Goal: Task Accomplishment & Management: Manage account settings

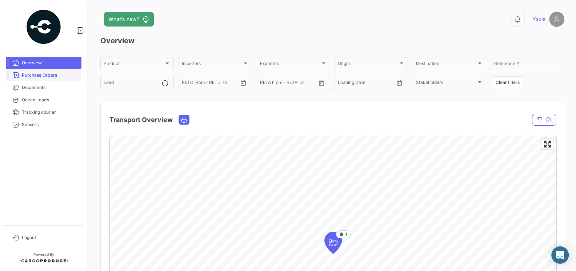
click at [49, 77] on span "Purchase Orders" at bounding box center [50, 75] width 57 height 7
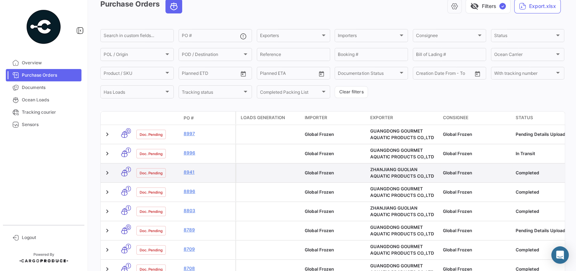
scroll to position [39, 0]
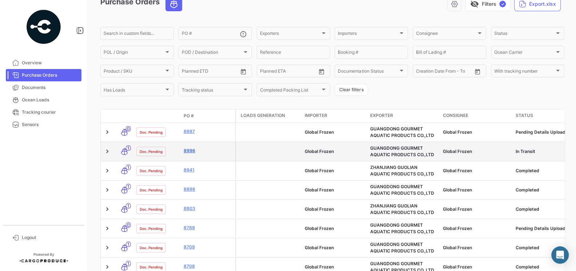
click at [190, 149] on link "8996" at bounding box center [208, 151] width 49 height 7
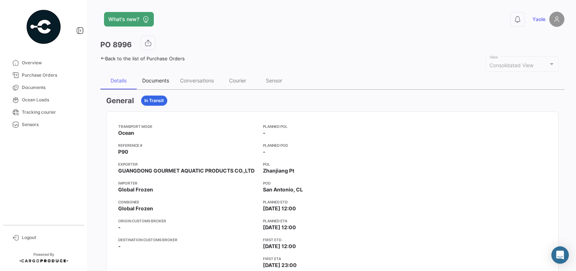
click at [156, 81] on div "Documents" at bounding box center [155, 80] width 27 height 6
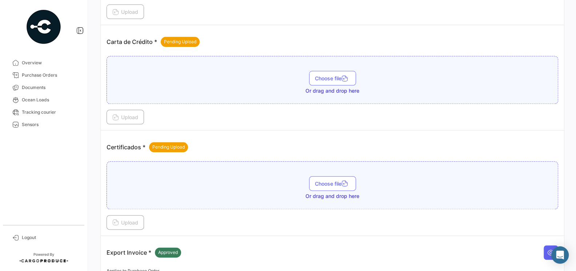
scroll to position [675, 0]
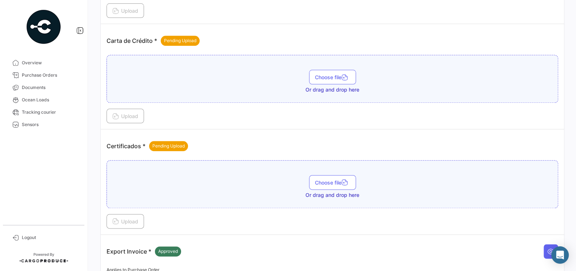
click at [249, 146] on div "Certificados * Pending Upload" at bounding box center [333, 146] width 452 height 22
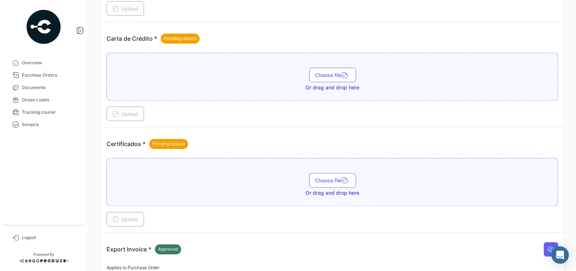
scroll to position [680, 0]
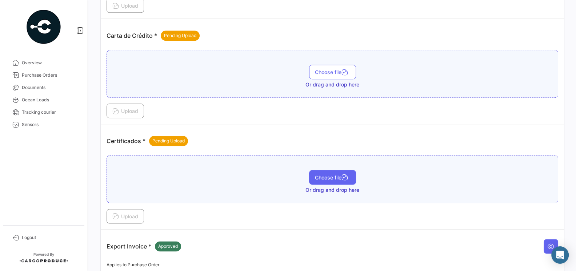
click at [327, 175] on span "Choose file" at bounding box center [332, 178] width 35 height 6
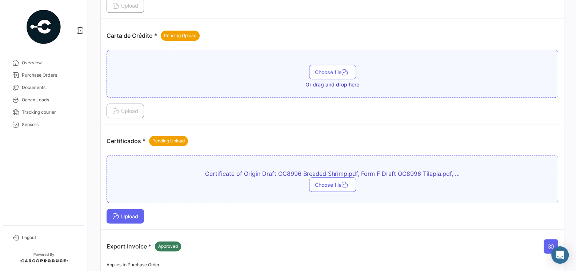
click at [136, 214] on span "Upload" at bounding box center [125, 217] width 26 height 6
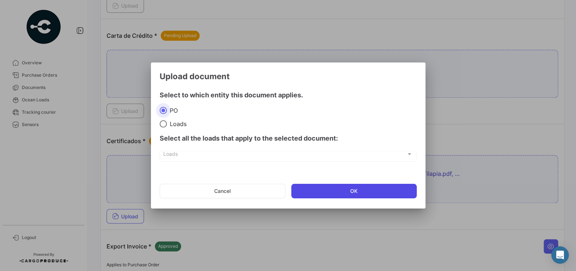
click at [325, 193] on button "OK" at bounding box center [353, 191] width 125 height 15
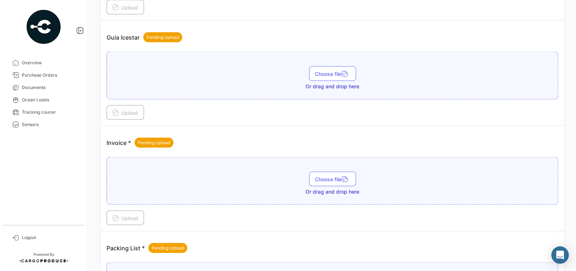
scroll to position [1153, 0]
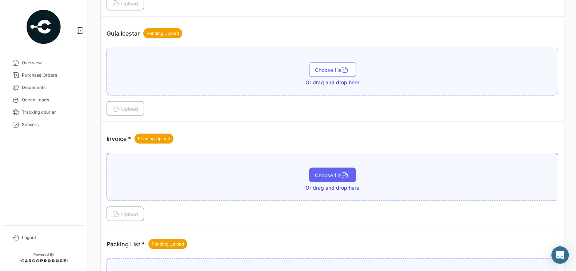
click at [319, 172] on span "Choose file" at bounding box center [332, 175] width 35 height 6
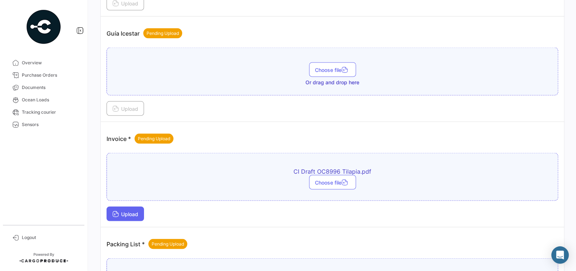
click at [132, 211] on span "Upload" at bounding box center [125, 214] width 26 height 6
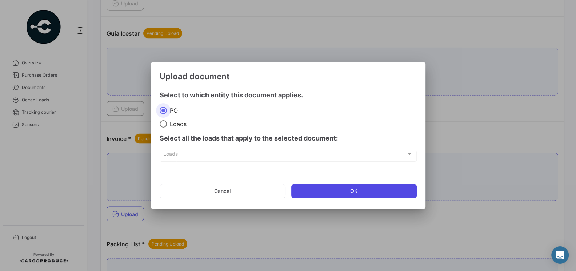
click at [308, 187] on button "OK" at bounding box center [353, 191] width 125 height 15
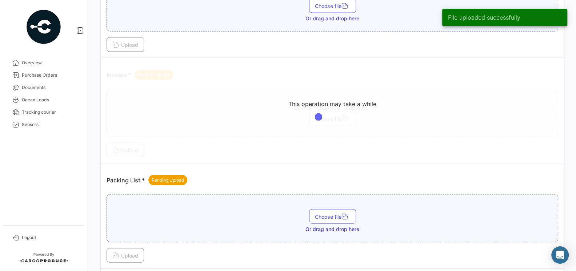
scroll to position [1241, 0]
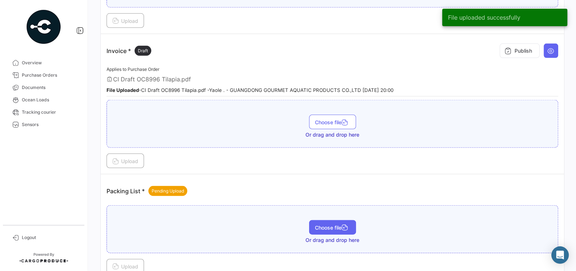
click at [322, 225] on span "Choose file" at bounding box center [332, 228] width 35 height 6
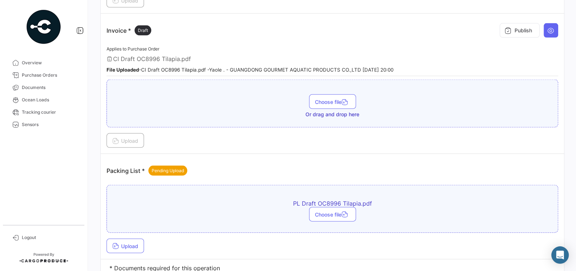
scroll to position [1275, 0]
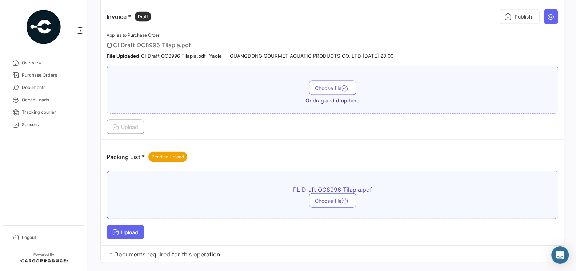
click at [127, 225] on button "Upload" at bounding box center [125, 232] width 37 height 15
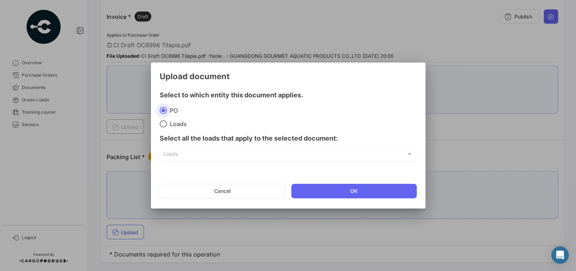
click at [277, 231] on div at bounding box center [288, 135] width 576 height 271
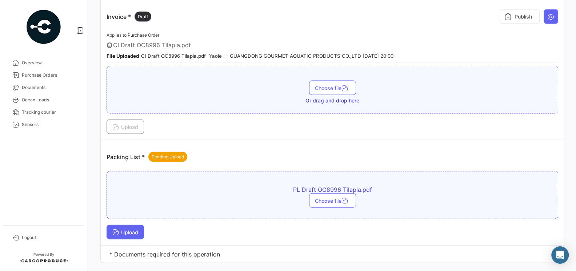
click at [131, 230] on span "Upload" at bounding box center [125, 233] width 26 height 6
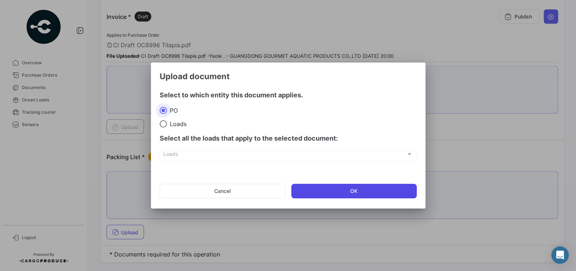
click at [306, 196] on button "OK" at bounding box center [353, 191] width 125 height 15
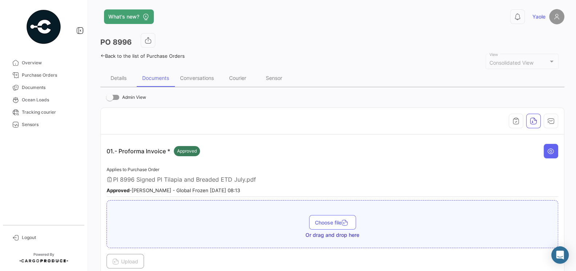
scroll to position [0, 0]
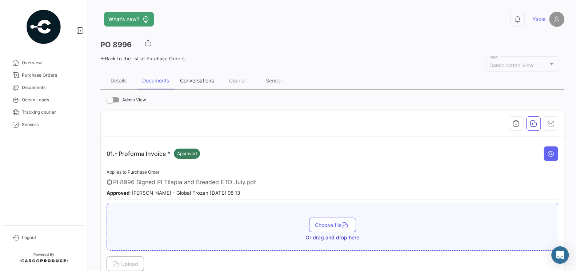
click at [203, 84] on div "Conversations" at bounding box center [197, 80] width 45 height 17
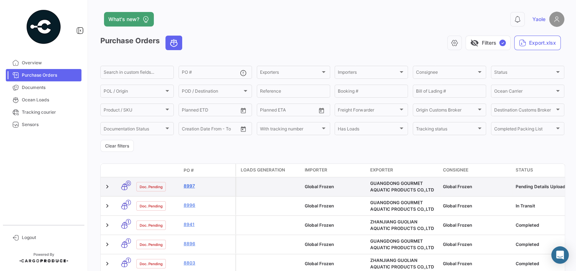
click at [191, 186] on link "8997" at bounding box center [208, 186] width 49 height 7
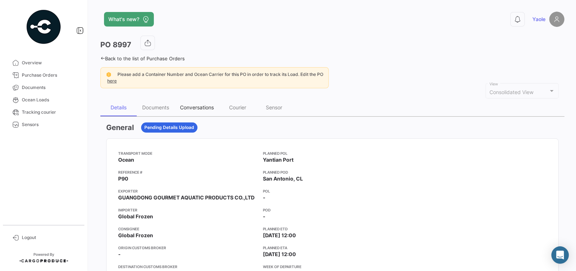
click at [208, 109] on div "Conversations" at bounding box center [197, 107] width 34 height 6
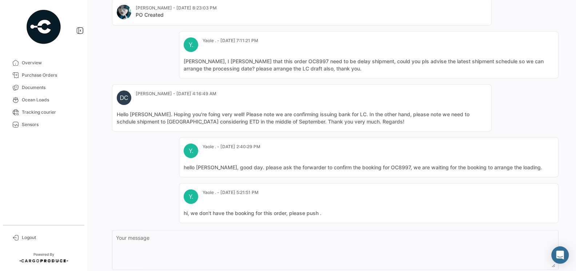
scroll to position [188, 0]
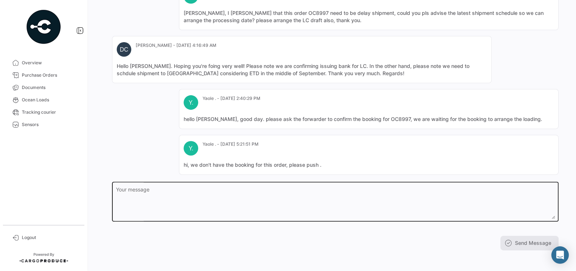
click at [313, 189] on textarea "Your message" at bounding box center [335, 203] width 439 height 32
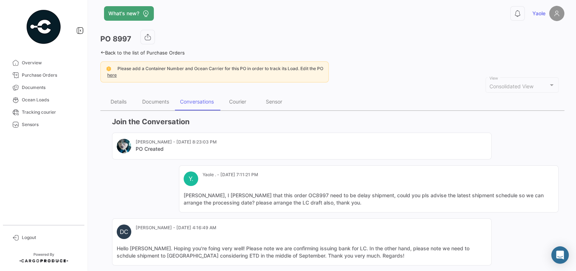
scroll to position [0, 0]
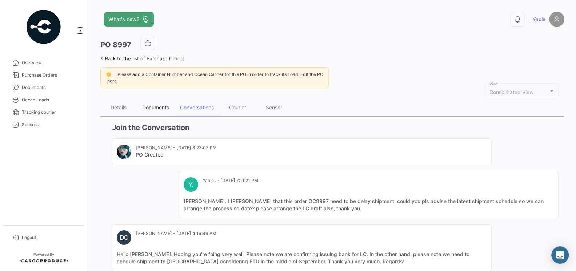
click at [155, 114] on div "Documents" at bounding box center [156, 107] width 38 height 17
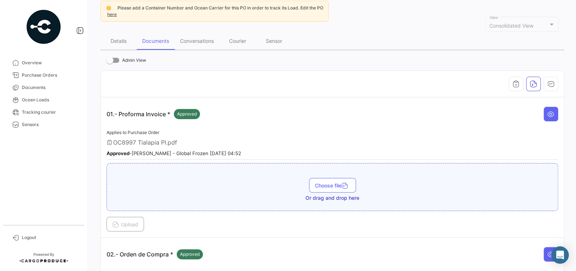
scroll to position [84, 0]
